Goal: Task Accomplishment & Management: Manage account settings

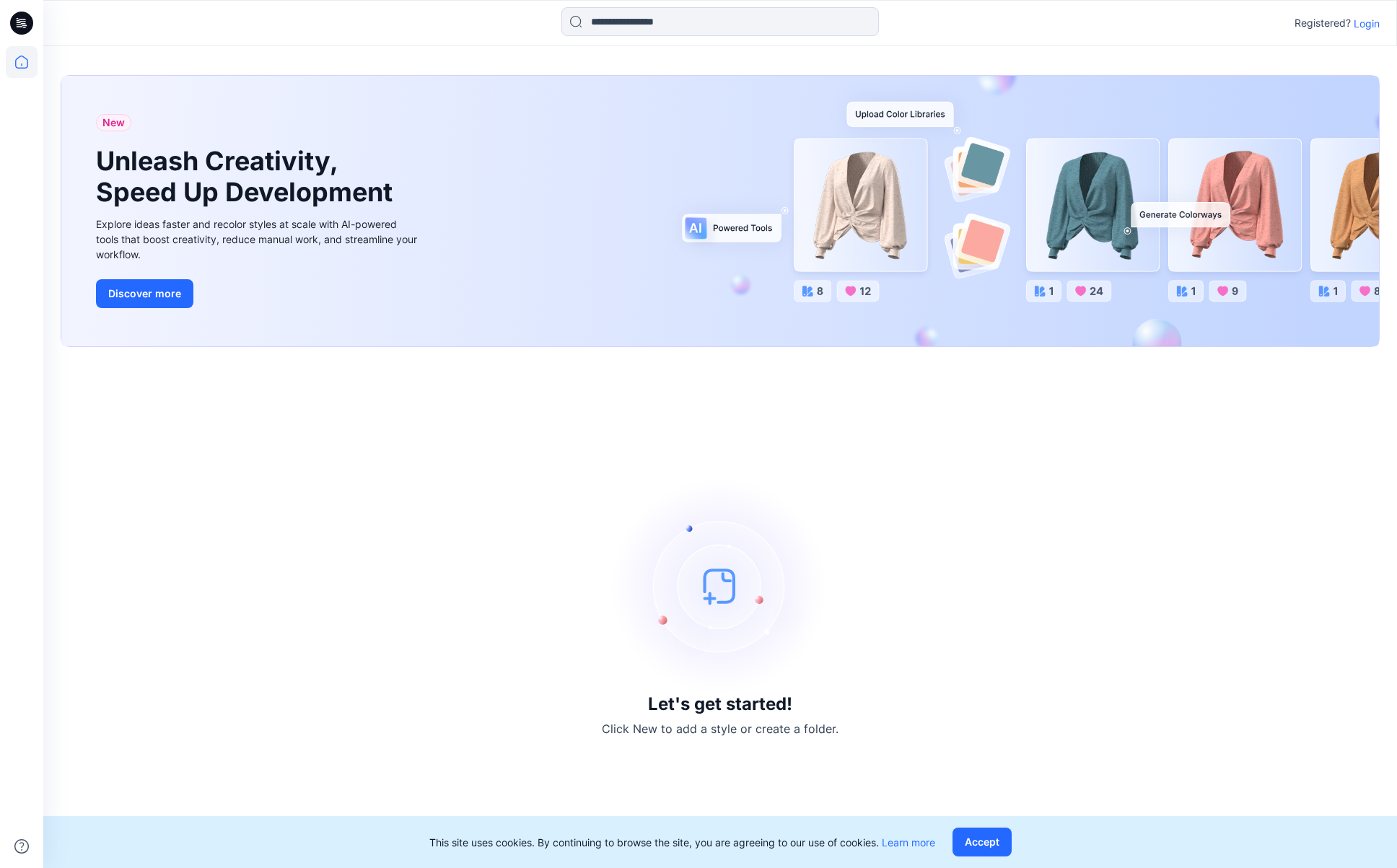
click at [1374, 23] on p "Login" at bounding box center [1366, 23] width 26 height 15
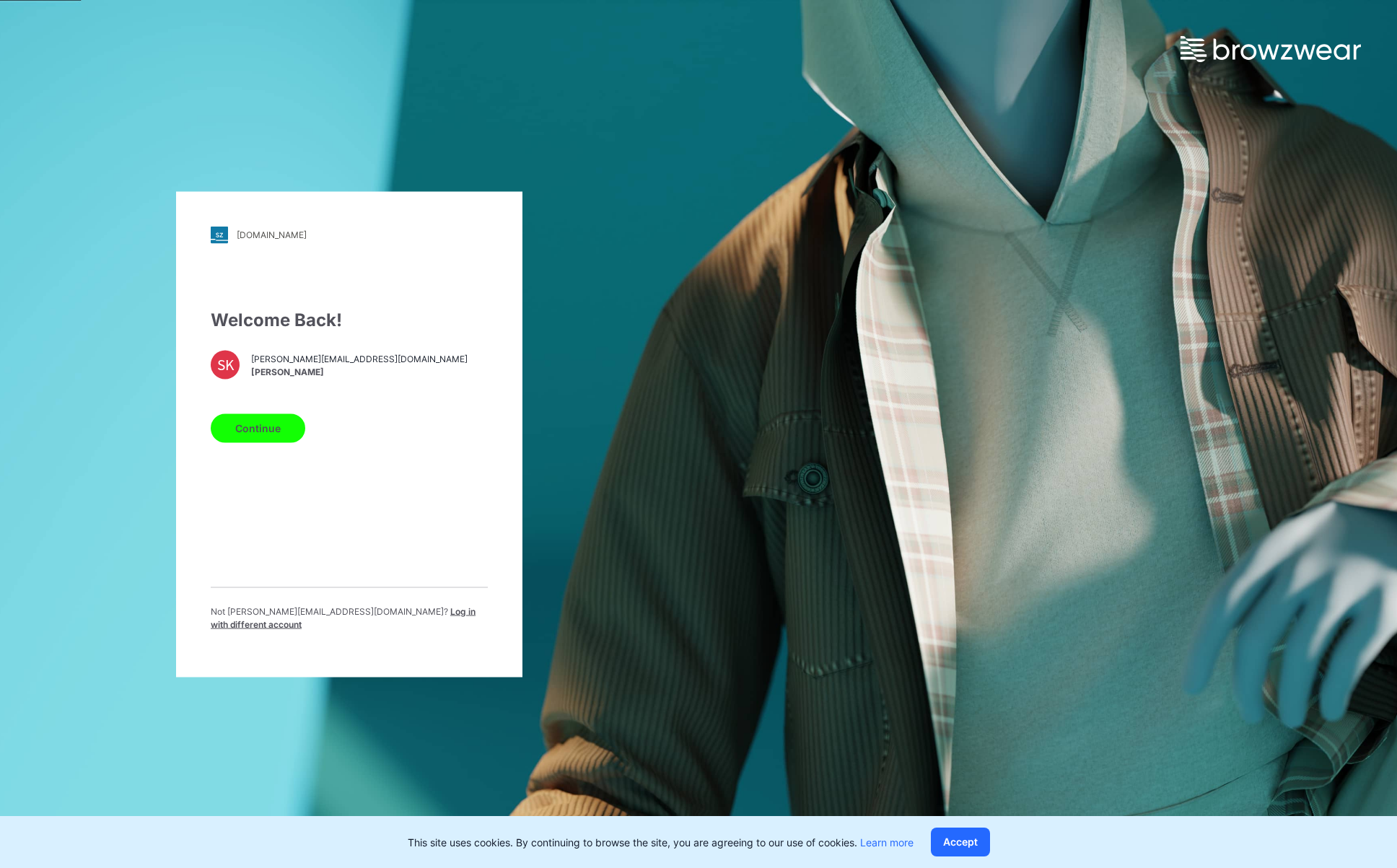
click at [258, 437] on button "Continue" at bounding box center [258, 428] width 95 height 29
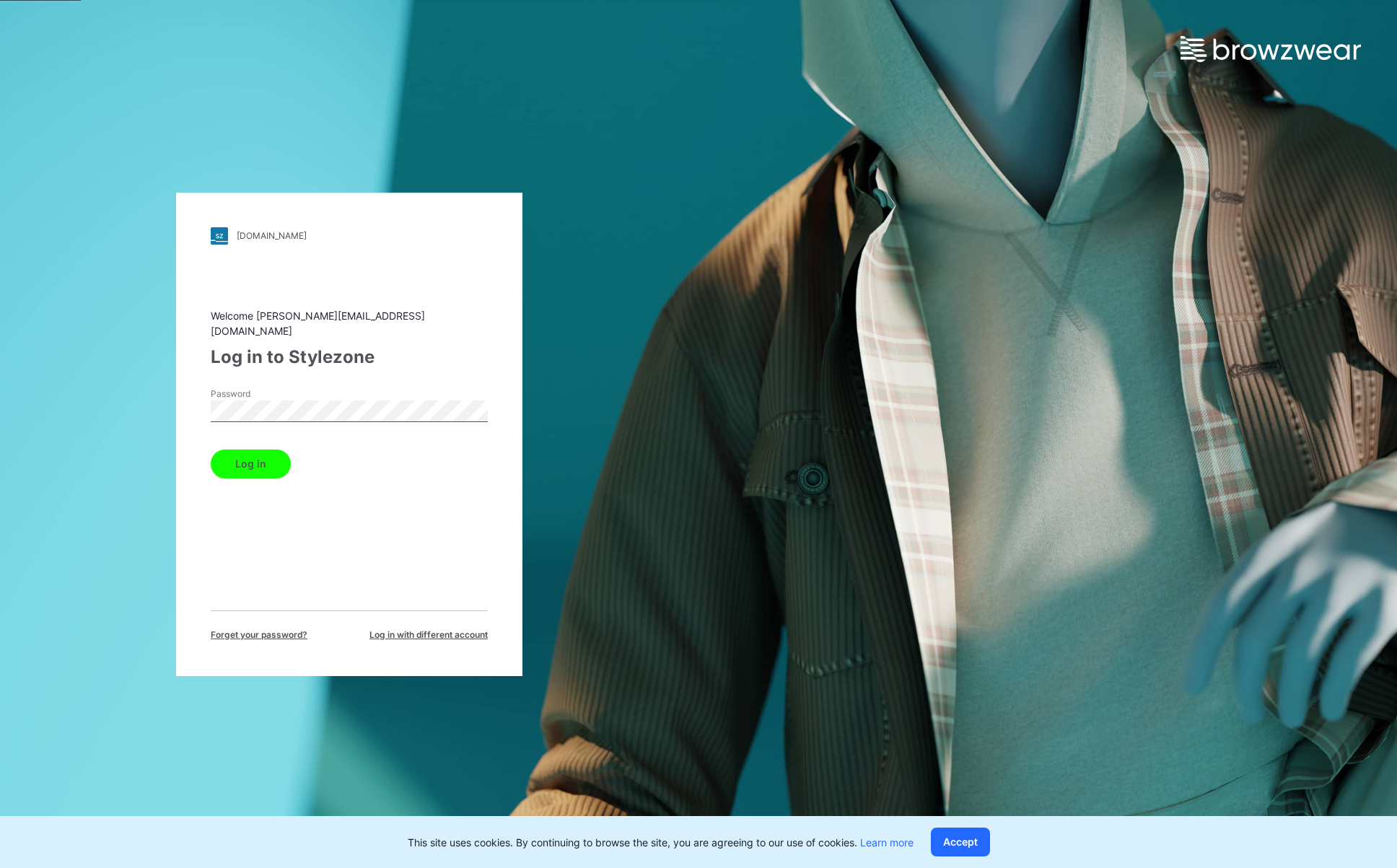
click at [261, 459] on button "Log in" at bounding box center [251, 464] width 80 height 29
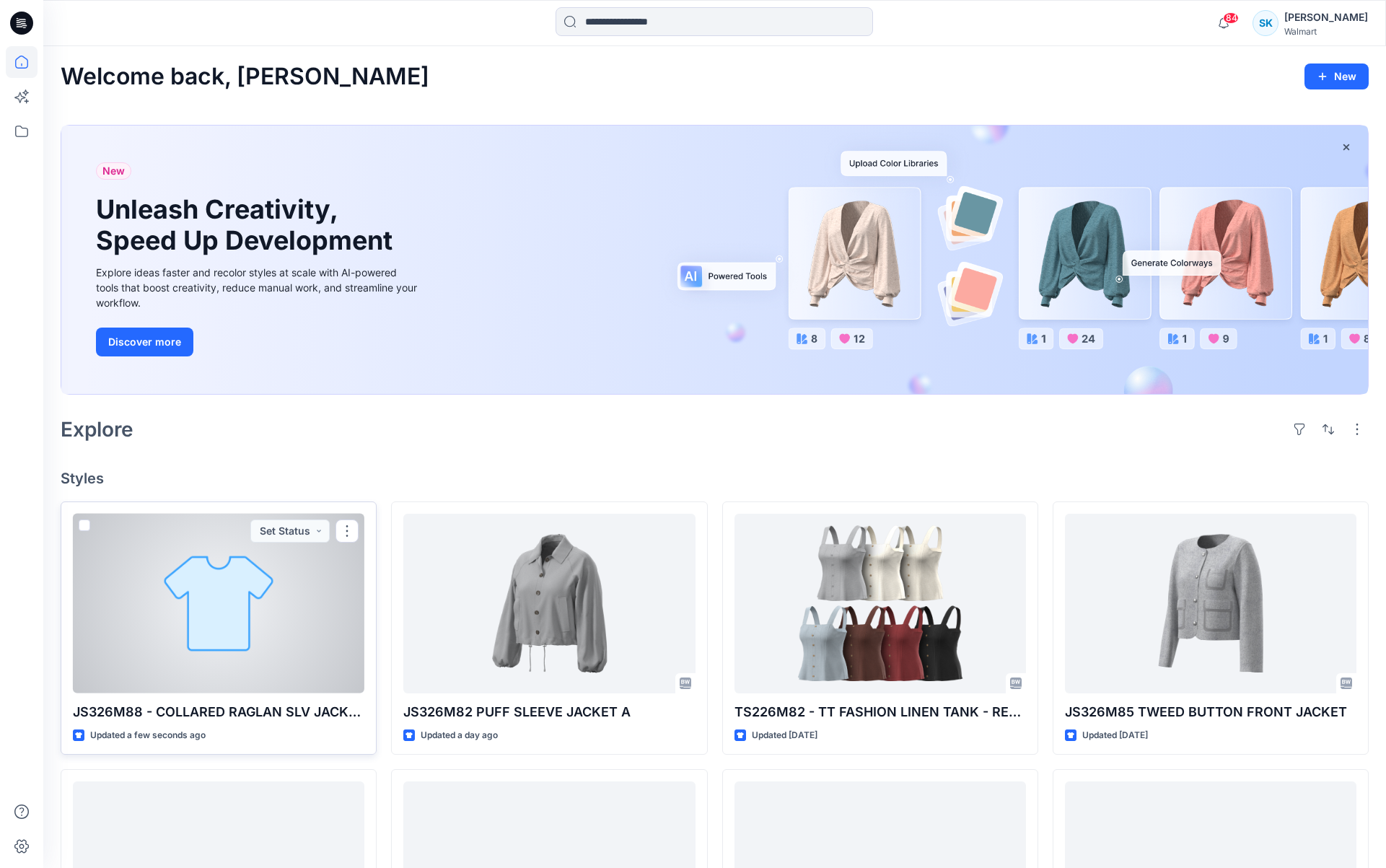
click at [312, 625] on div at bounding box center [218, 603] width 291 height 179
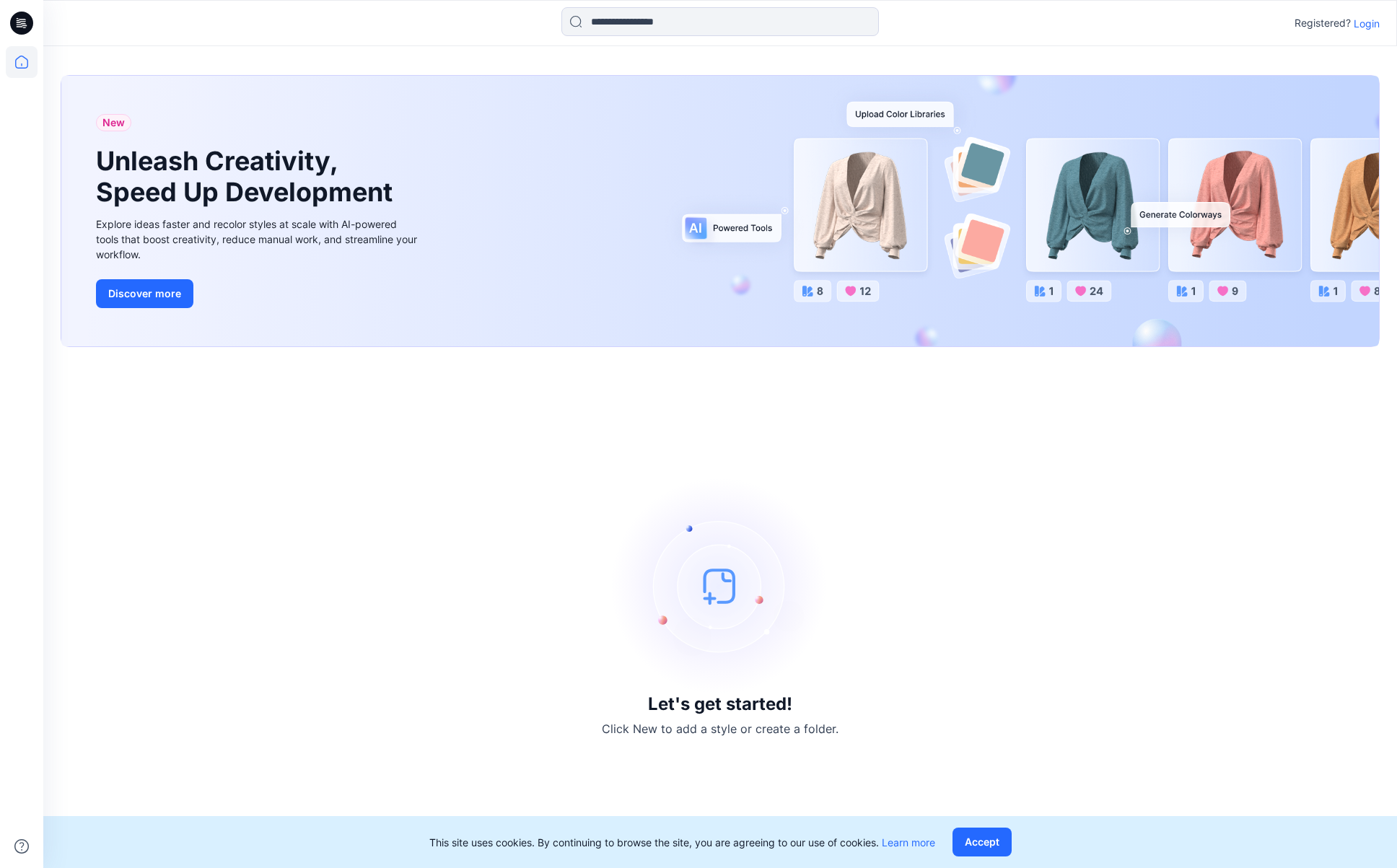
click at [1370, 25] on p "Login" at bounding box center [1366, 23] width 26 height 15
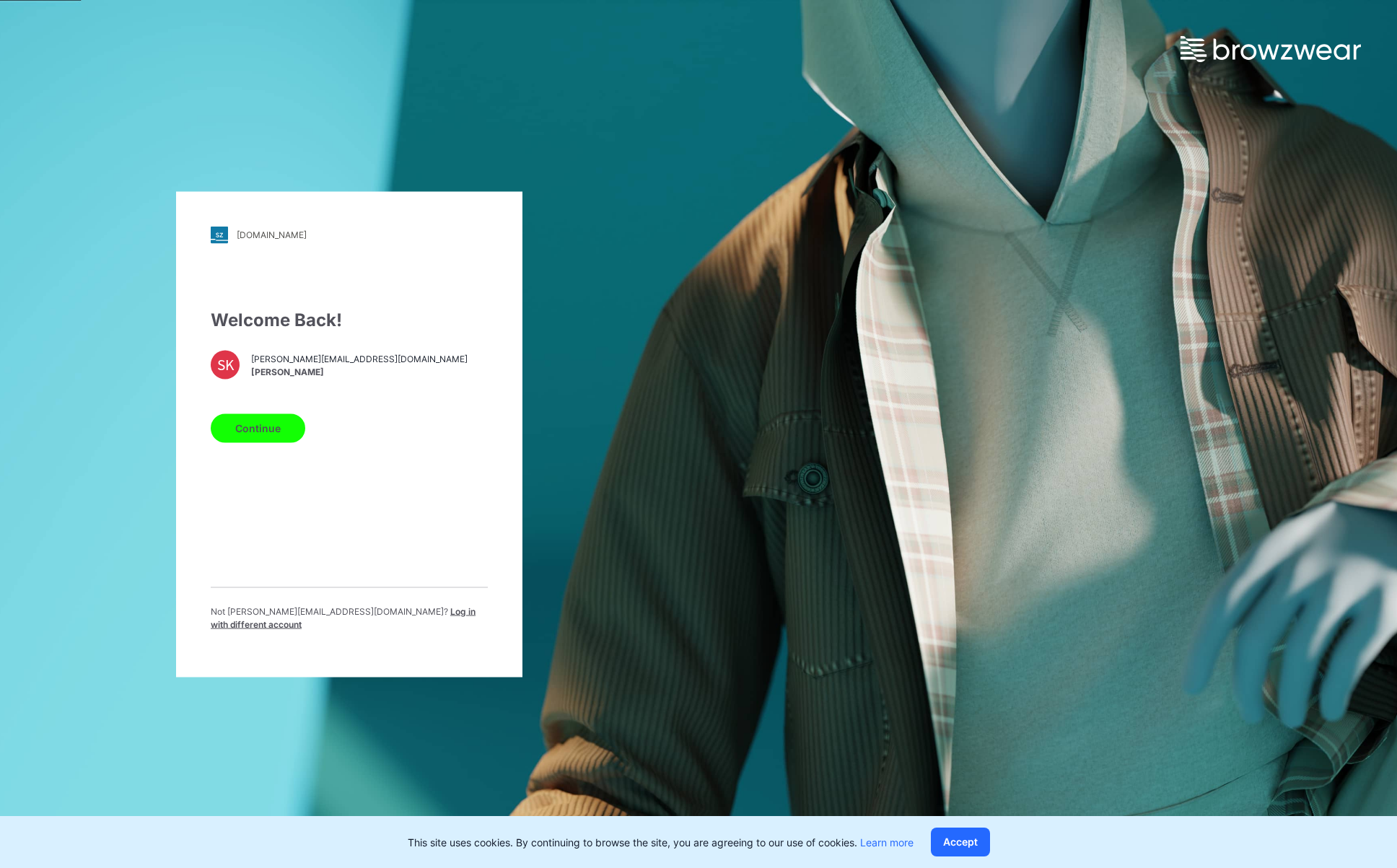
click at [246, 432] on button "Continue" at bounding box center [258, 428] width 95 height 29
